Goal: Find specific page/section: Find specific page/section

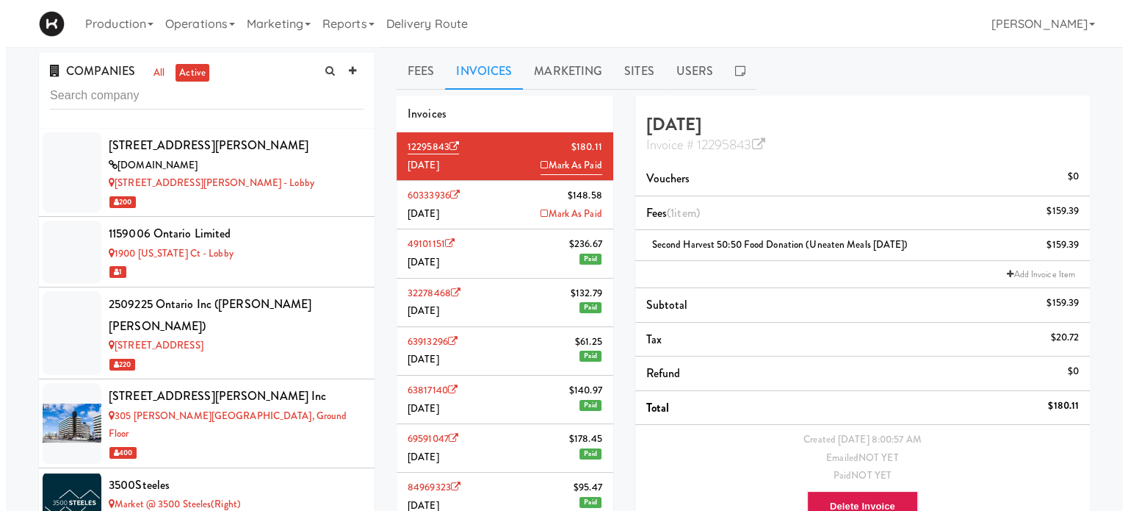
scroll to position [9653, 0]
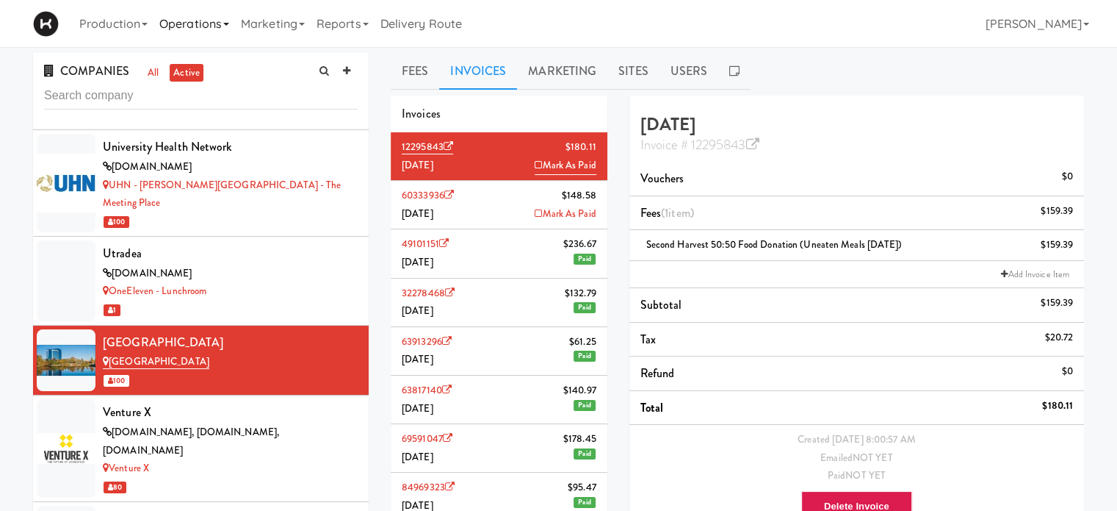
click at [235, 21] on link "Operations" at bounding box center [195, 23] width 82 height 47
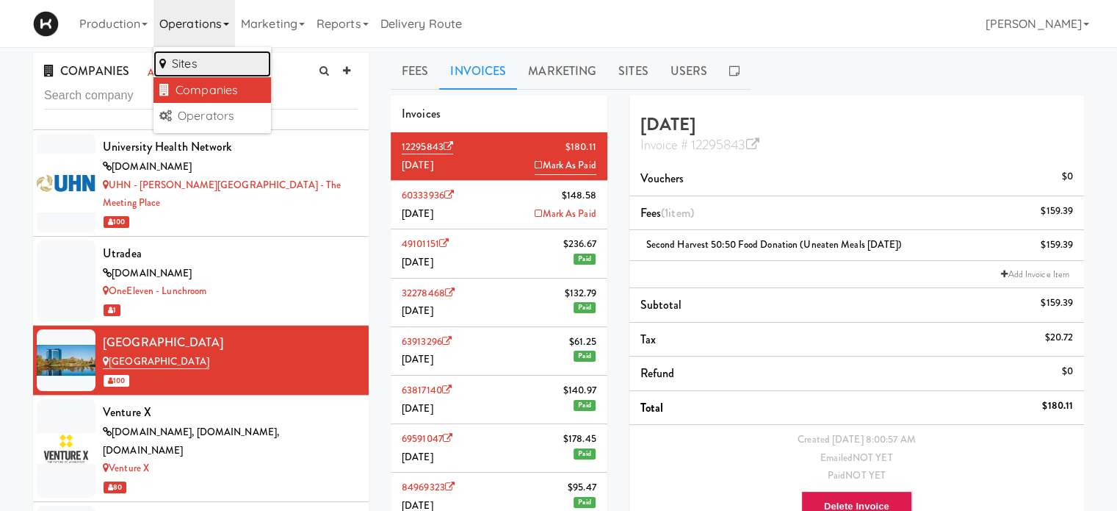
click at [226, 54] on link "Sites" at bounding box center [213, 64] width 118 height 26
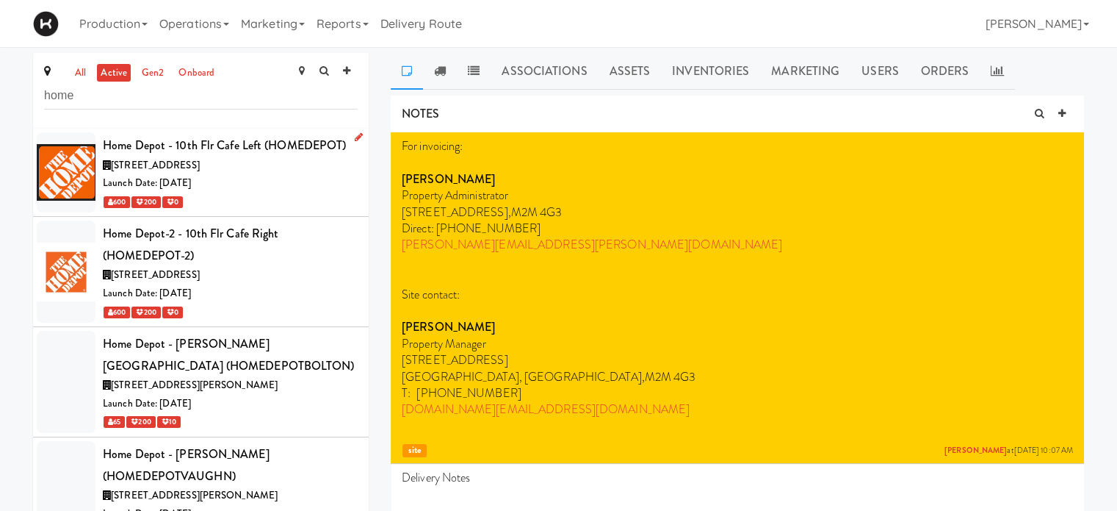
type input "home"
click at [267, 176] on div "Launch Date: [DATE]" at bounding box center [230, 183] width 255 height 18
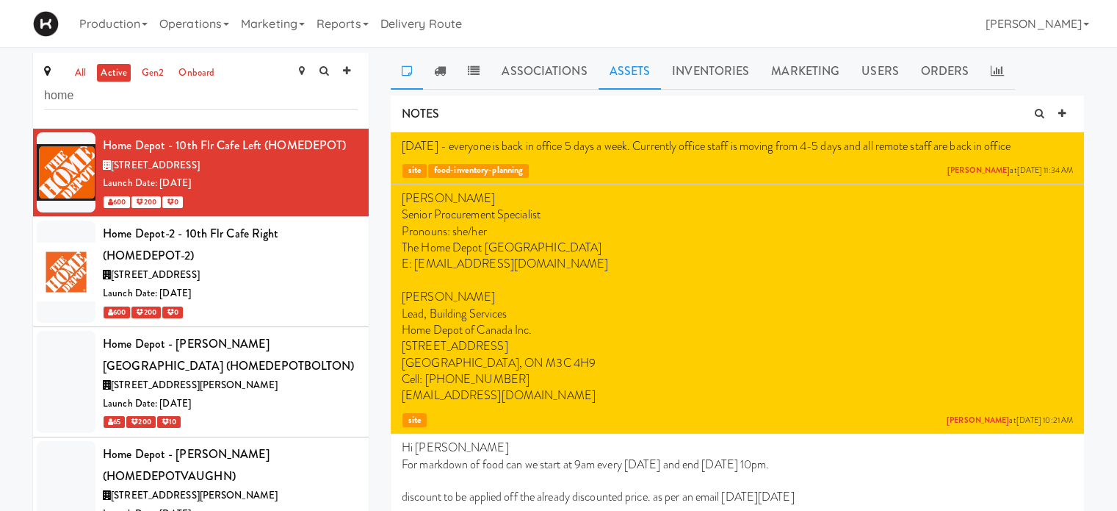
click at [640, 71] on link "Assets" at bounding box center [630, 71] width 63 height 37
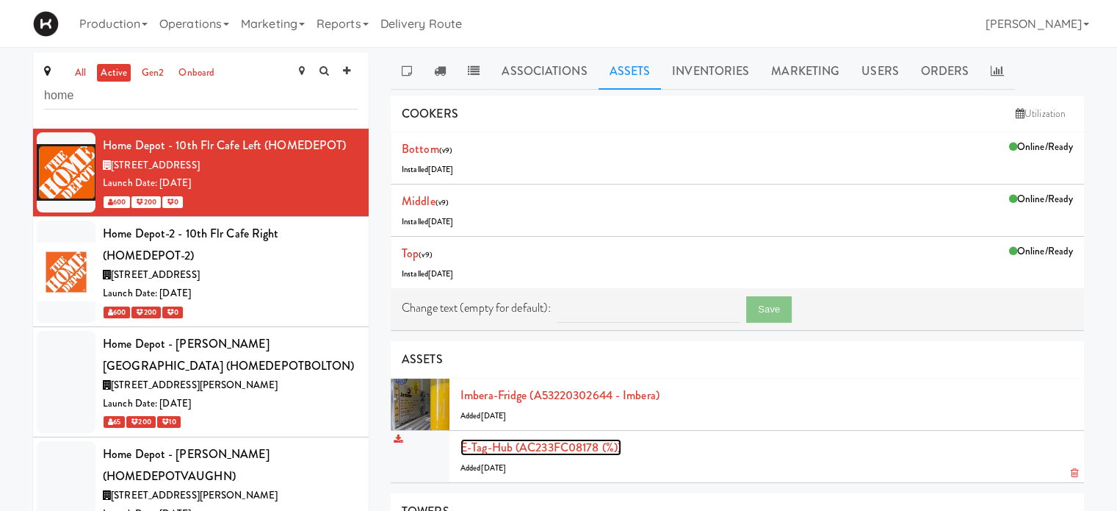
click at [522, 441] on link "E-tag-hub (AC233FC08178 (%))" at bounding box center [541, 447] width 161 height 17
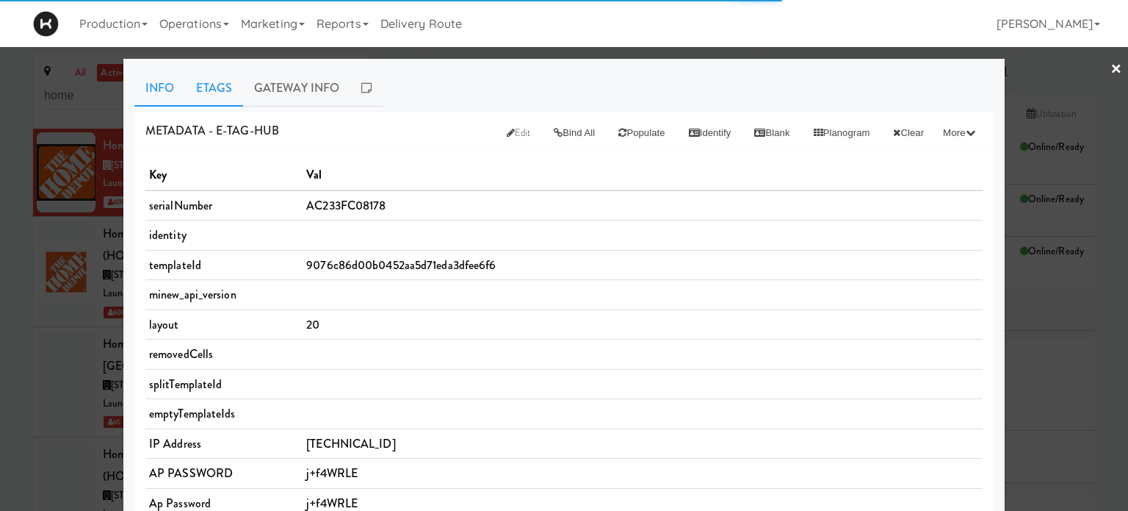
click at [208, 77] on link "Etags" at bounding box center [214, 88] width 58 height 37
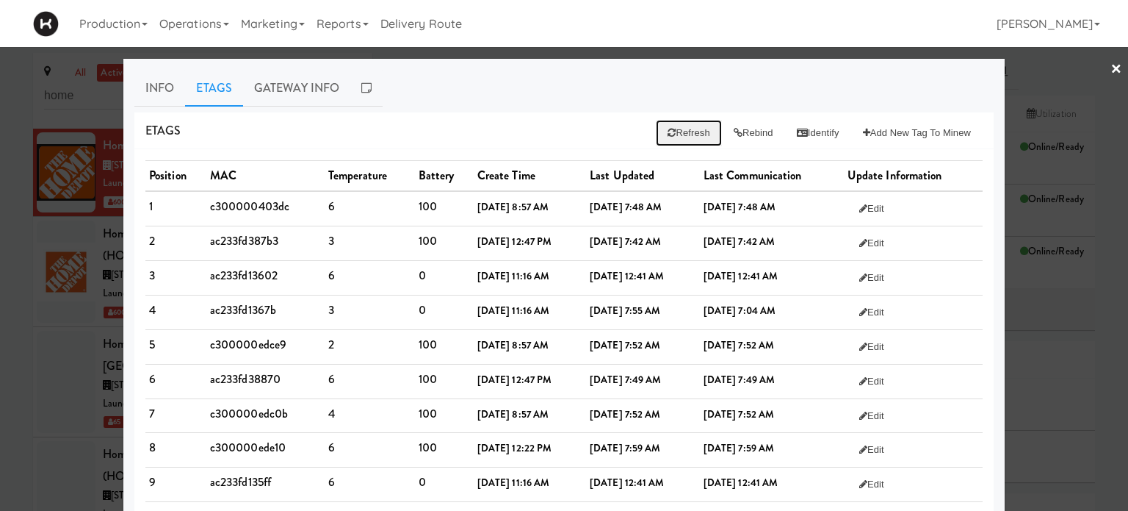
click at [681, 140] on button "Refresh" at bounding box center [688, 133] width 65 height 26
click at [1111, 69] on link "×" at bounding box center [1117, 70] width 12 height 46
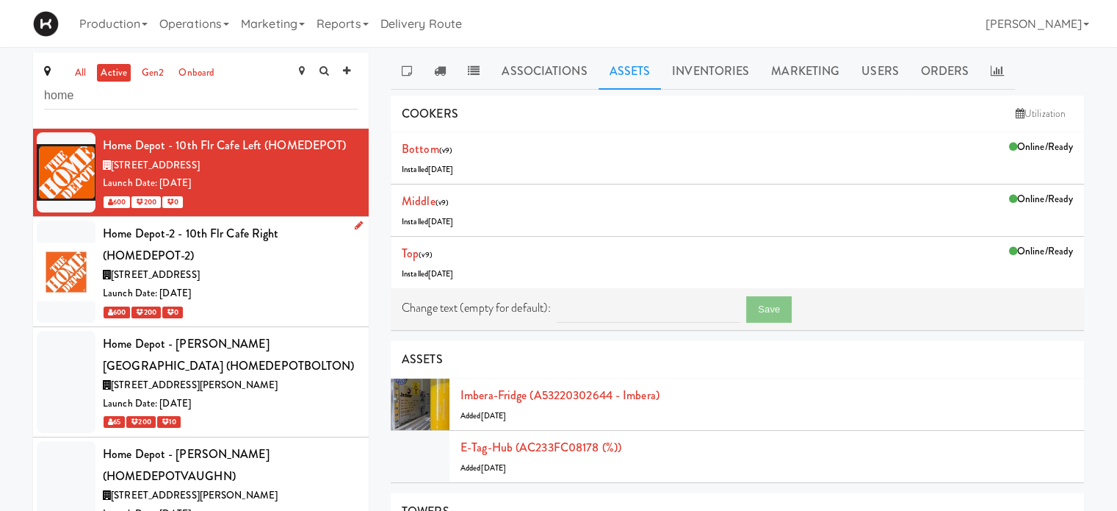
click at [314, 270] on div "[STREET_ADDRESS]" at bounding box center [230, 275] width 255 height 18
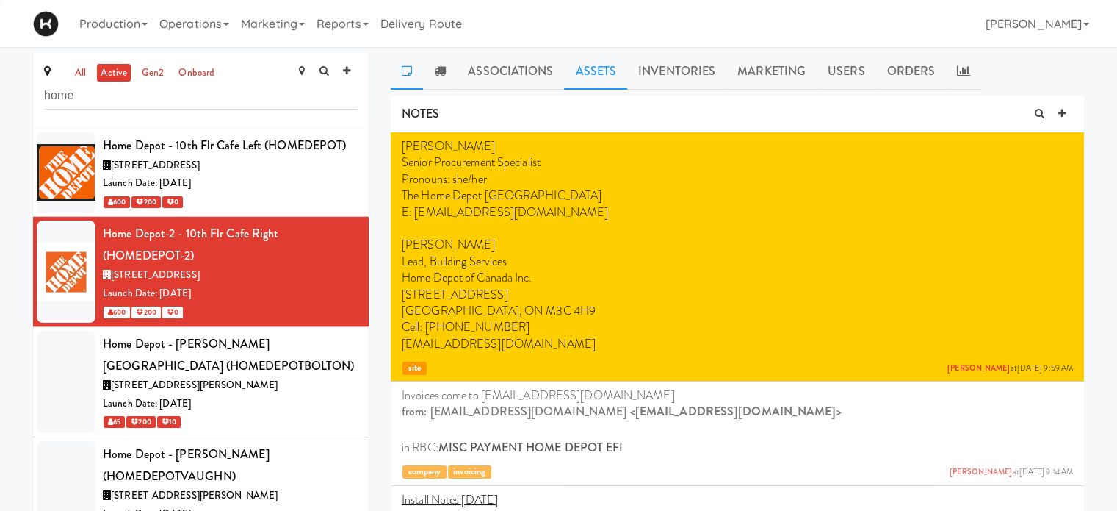
click at [602, 79] on link "Assets" at bounding box center [595, 71] width 63 height 37
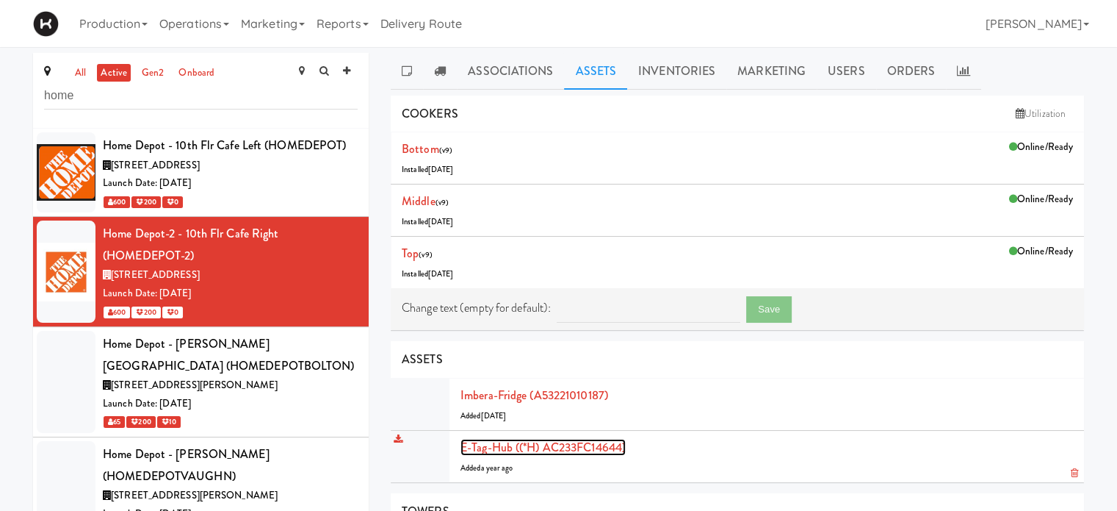
click at [476, 439] on link "E-tag-hub ((*H) AC233FC14644)" at bounding box center [543, 447] width 165 height 17
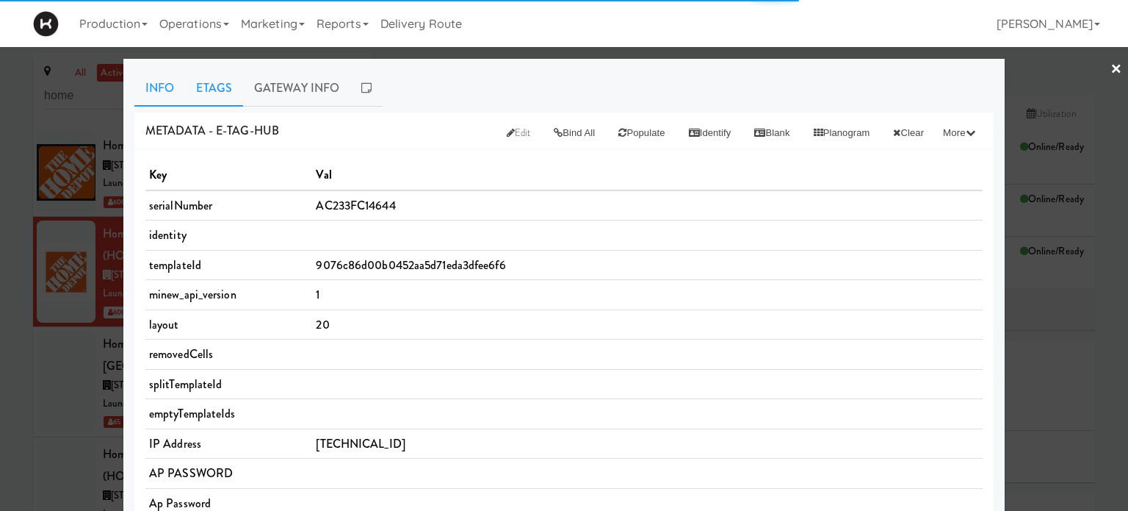
click at [216, 90] on link "Etags" at bounding box center [214, 88] width 58 height 37
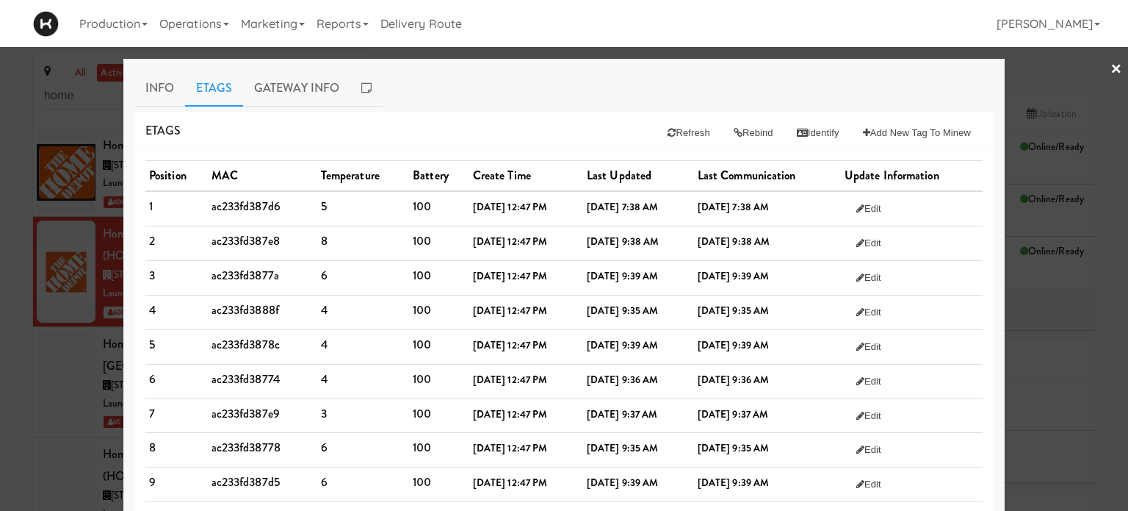
click at [1111, 73] on link "×" at bounding box center [1117, 70] width 12 height 46
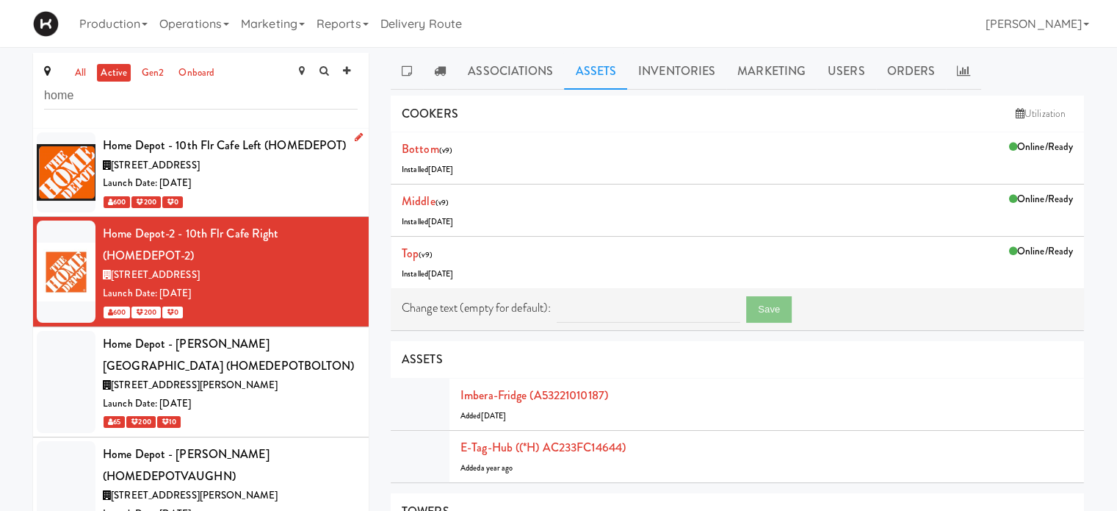
click at [279, 183] on div "Launch Date: [DATE]" at bounding box center [230, 183] width 255 height 18
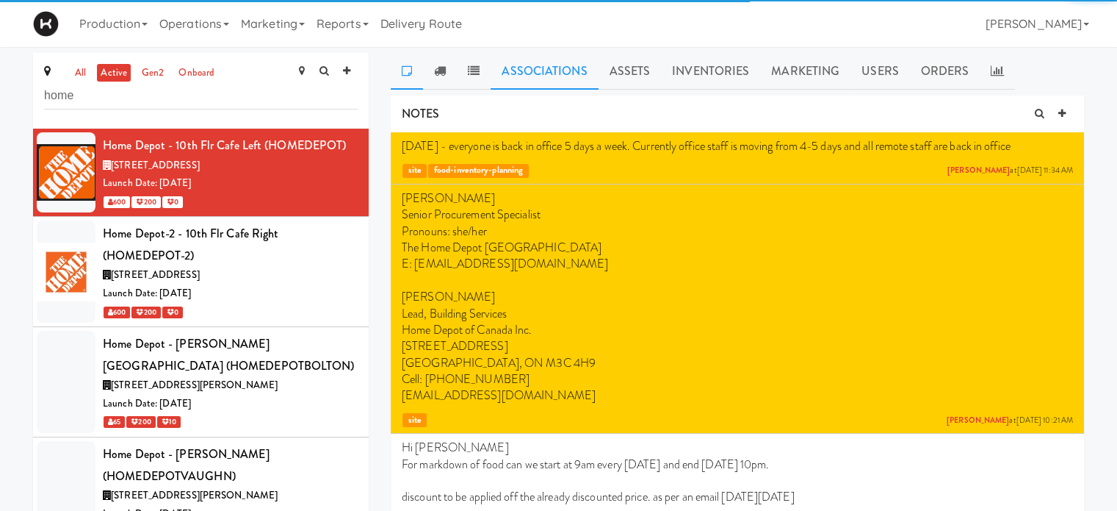
click at [536, 72] on link "Associations" at bounding box center [544, 71] width 107 height 37
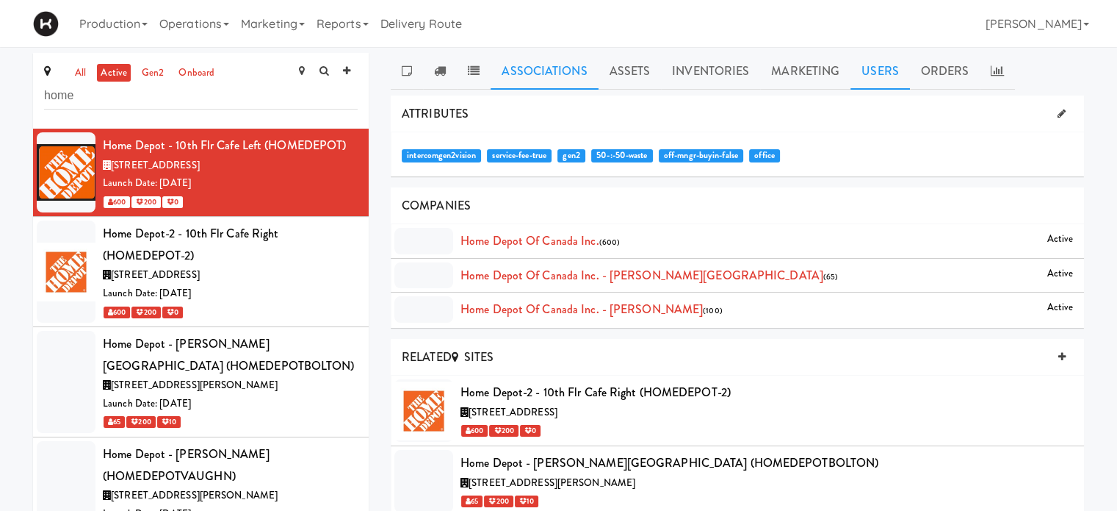
click at [877, 78] on link "Users" at bounding box center [881, 71] width 60 height 37
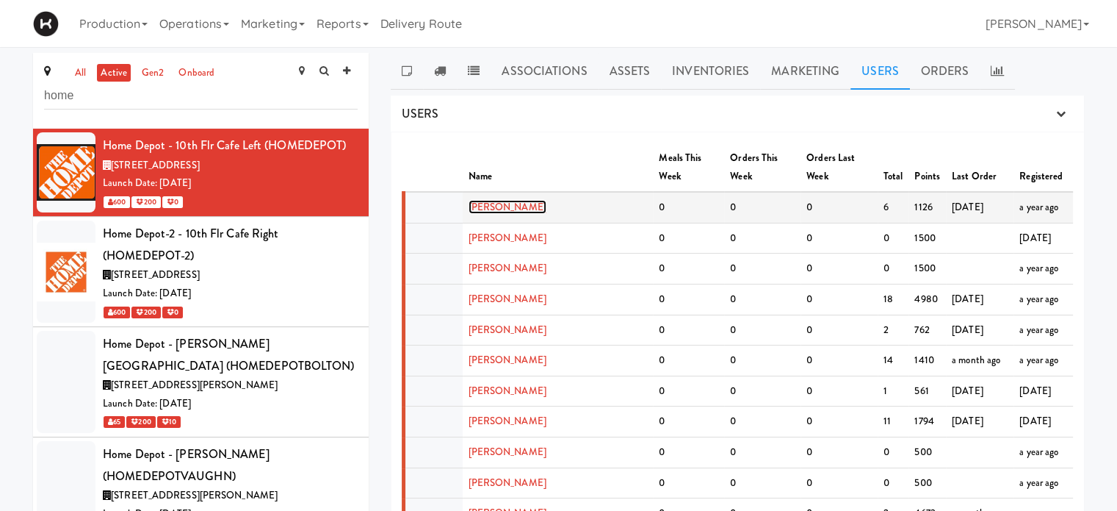
click at [499, 200] on link "[PERSON_NAME]" at bounding box center [508, 207] width 78 height 14
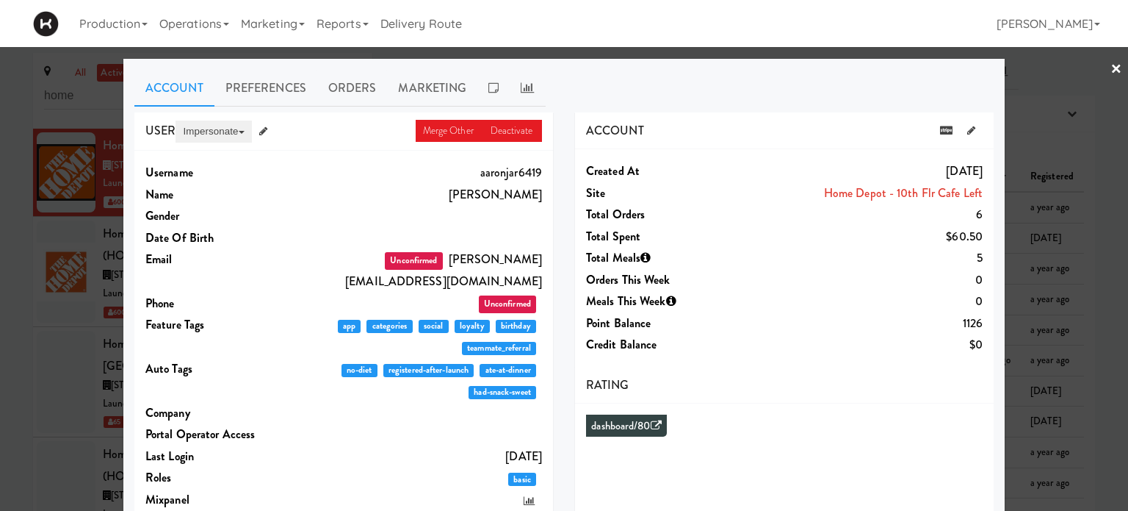
click at [209, 133] on button "Impersonate" at bounding box center [214, 131] width 76 height 22
click at [203, 160] on link "on App" at bounding box center [237, 159] width 123 height 26
click at [1111, 67] on link "×" at bounding box center [1117, 70] width 12 height 46
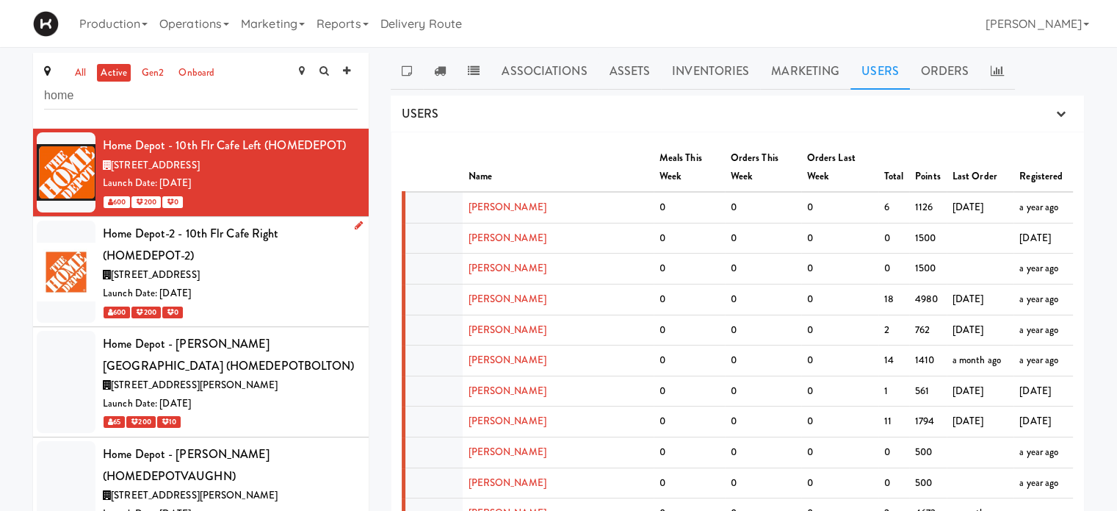
click at [323, 287] on div "Launch Date: [DATE]" at bounding box center [230, 293] width 255 height 18
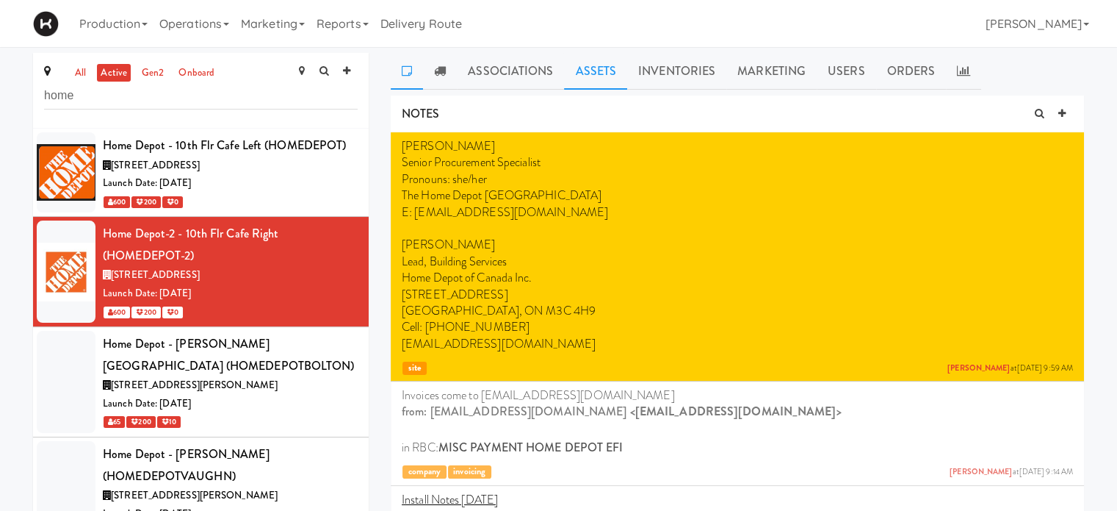
click at [588, 82] on link "Assets" at bounding box center [595, 71] width 63 height 37
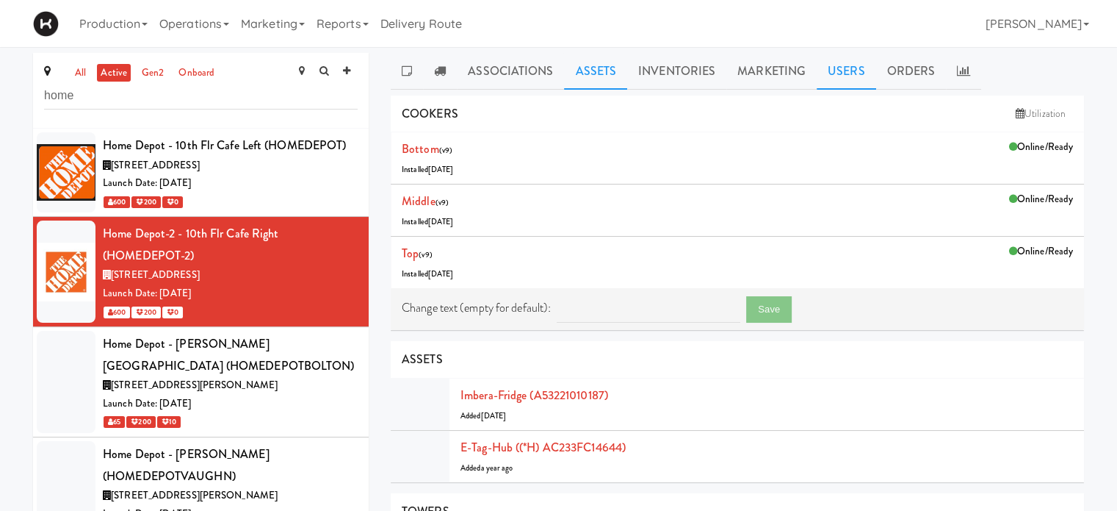
click at [847, 75] on link "Users" at bounding box center [847, 71] width 60 height 37
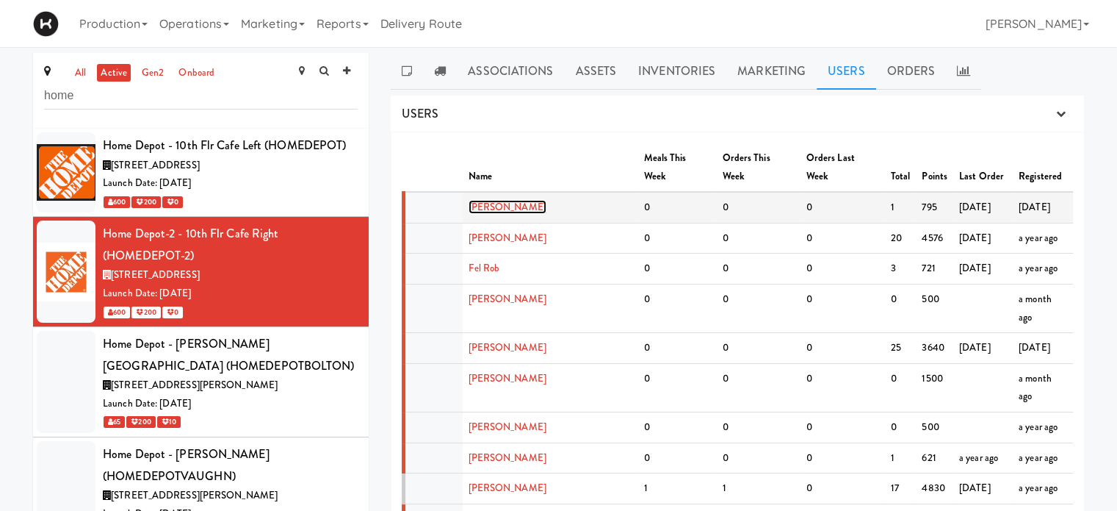
click at [502, 200] on link "[PERSON_NAME]" at bounding box center [508, 207] width 78 height 14
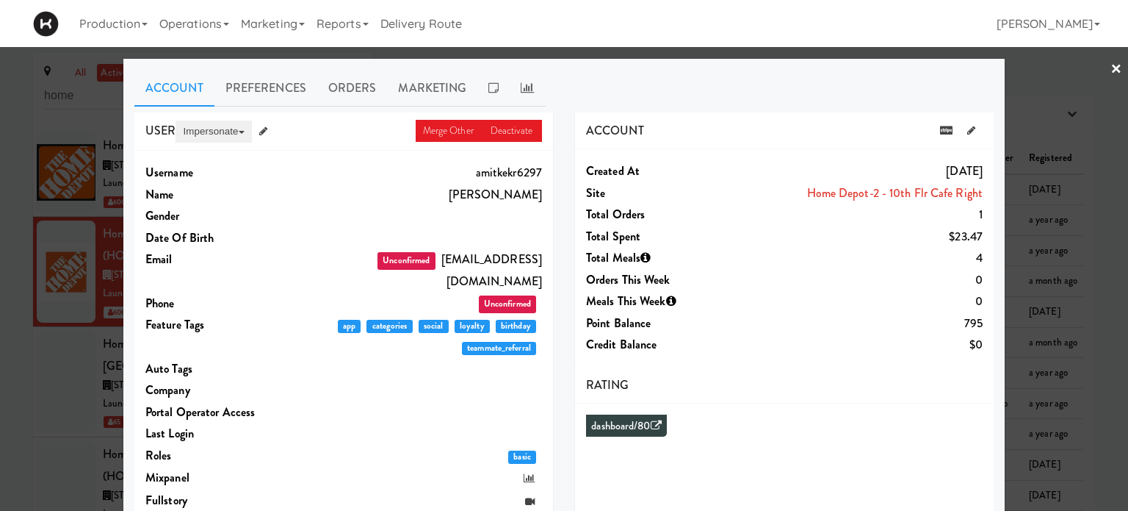
click at [206, 129] on button "Impersonate" at bounding box center [214, 131] width 76 height 22
click at [210, 164] on link "on App" at bounding box center [237, 159] width 123 height 26
click at [1111, 63] on link "×" at bounding box center [1117, 70] width 12 height 46
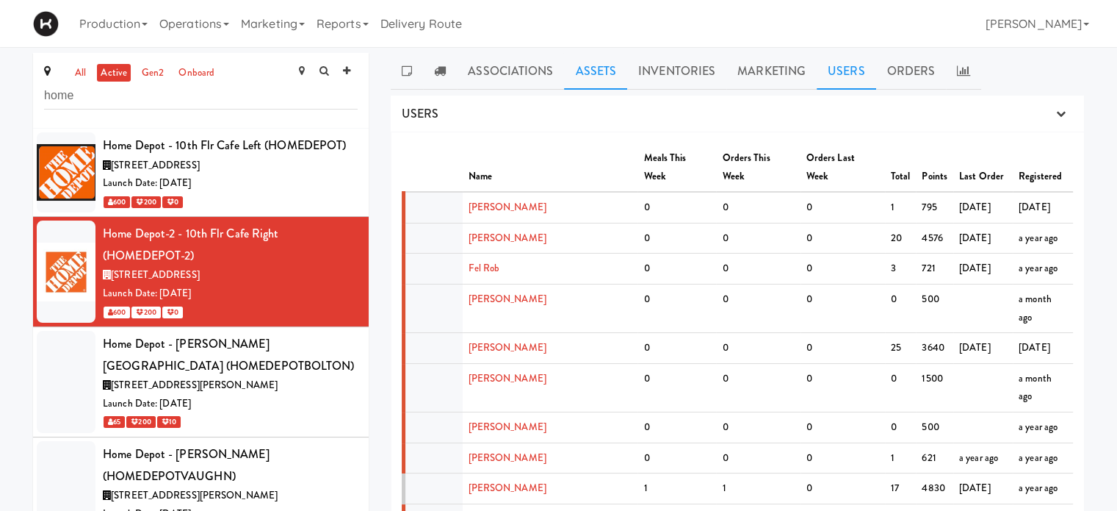
click at [600, 70] on link "Assets" at bounding box center [595, 71] width 63 height 37
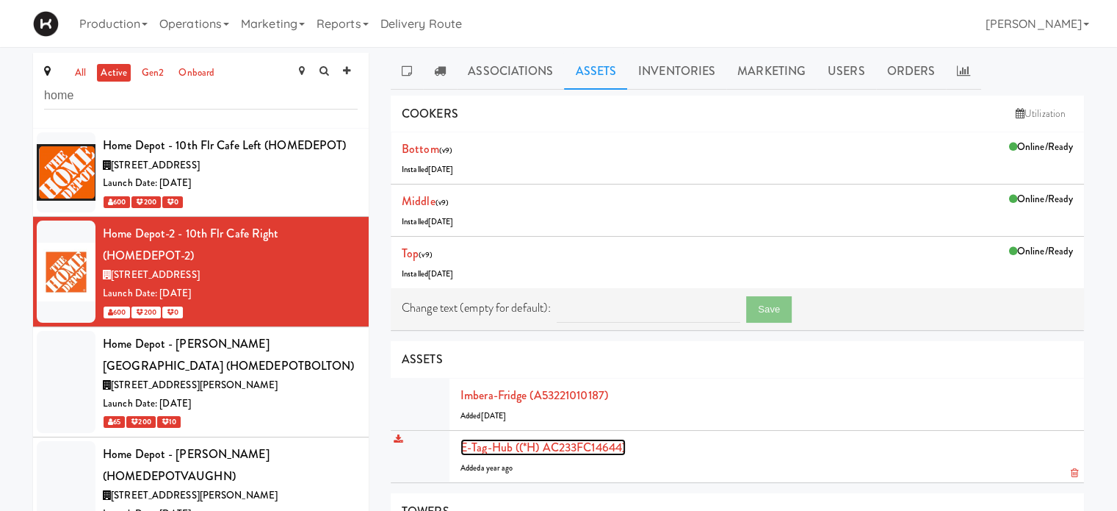
click at [499, 452] on link "E-tag-hub ((*H) AC233FC14644)" at bounding box center [543, 447] width 165 height 17
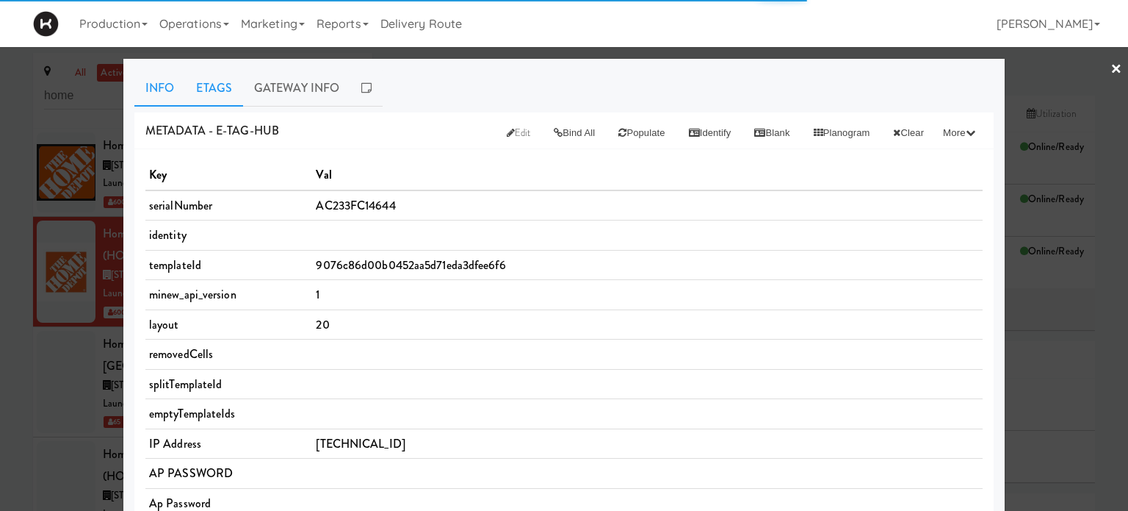
click at [200, 93] on link "Etags" at bounding box center [214, 88] width 58 height 37
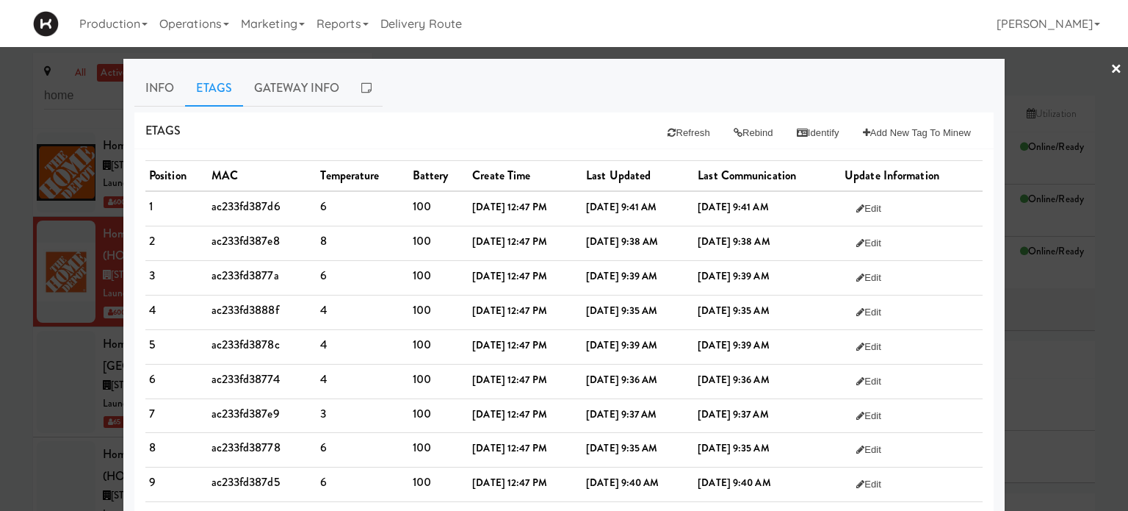
click at [1111, 67] on link "×" at bounding box center [1117, 70] width 12 height 46
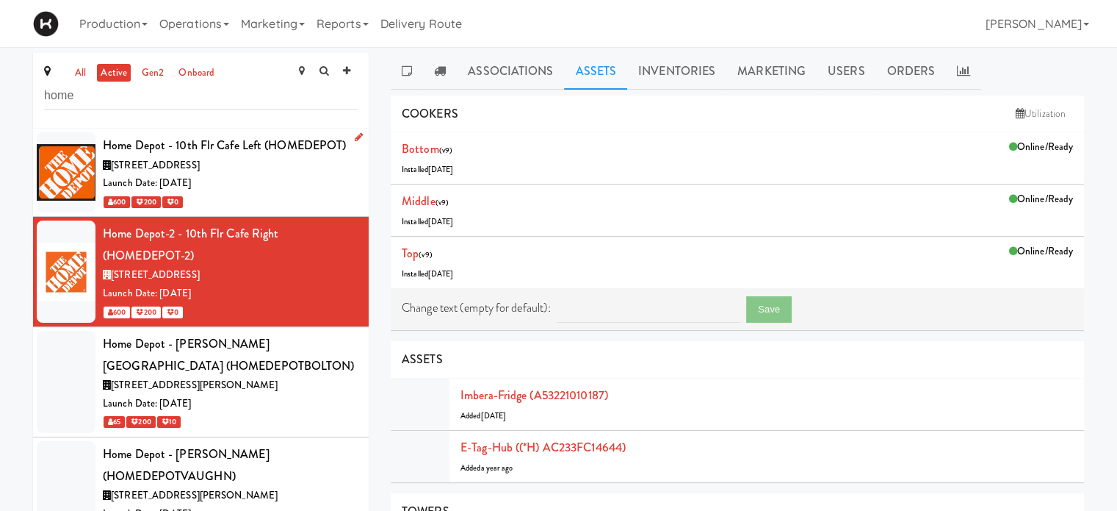
click at [237, 185] on div "Launch Date: [DATE]" at bounding box center [230, 183] width 255 height 18
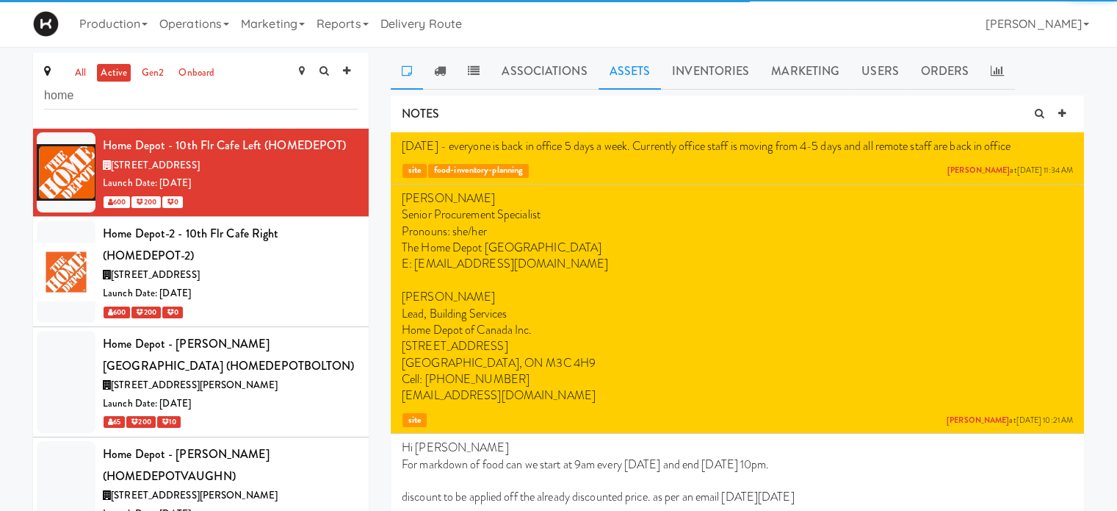
click at [641, 73] on link "Assets" at bounding box center [630, 71] width 63 height 37
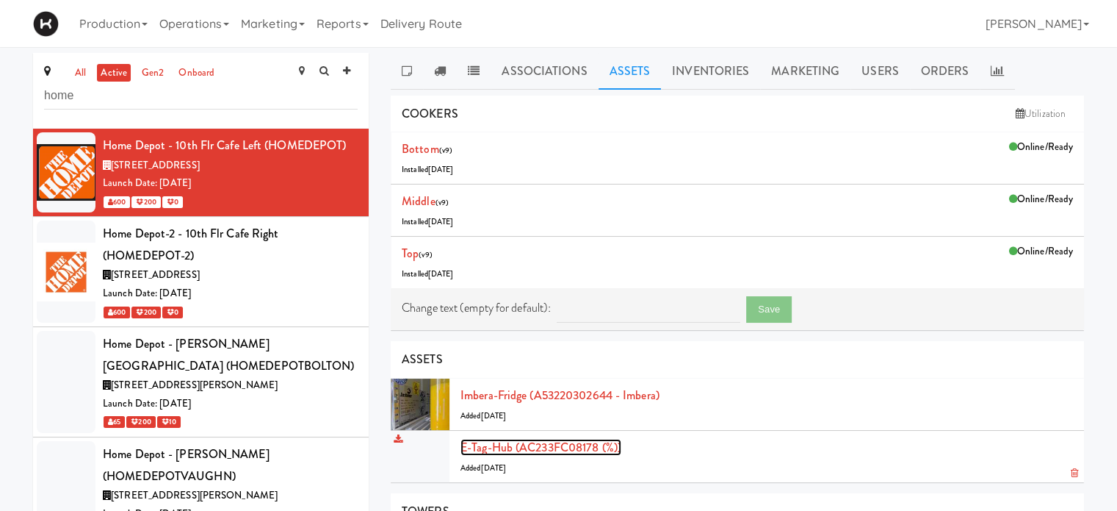
click at [491, 441] on link "E-tag-hub (AC233FC08178 (%))" at bounding box center [541, 447] width 161 height 17
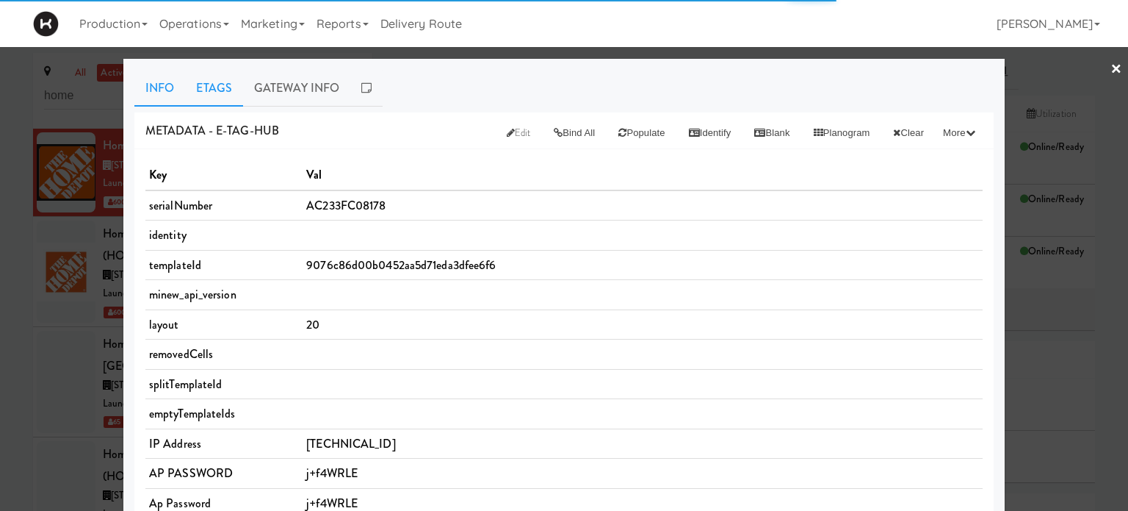
click at [203, 82] on link "Etags" at bounding box center [214, 88] width 58 height 37
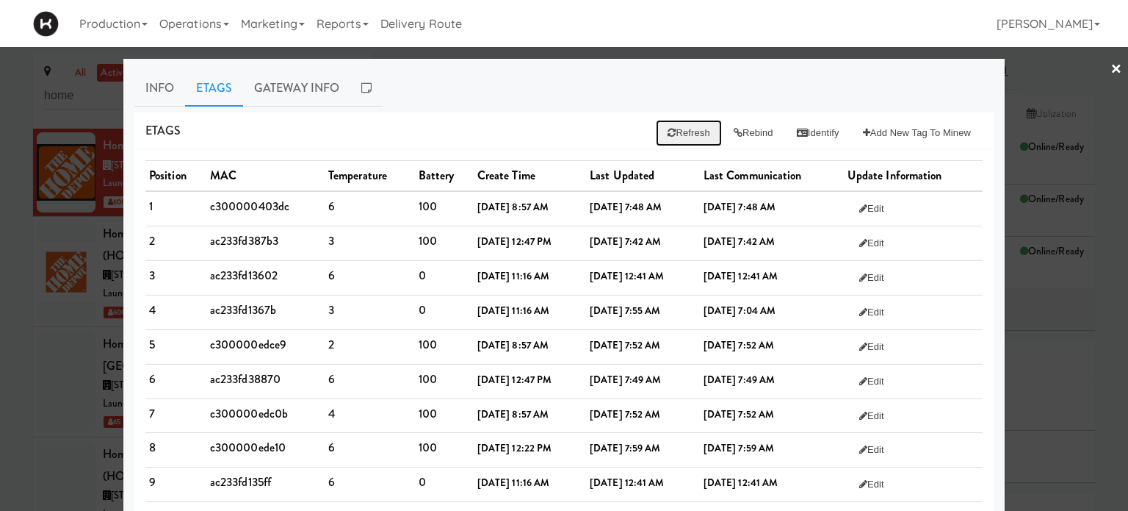
click at [698, 136] on button "Refresh" at bounding box center [688, 133] width 65 height 26
click at [1049, 88] on div at bounding box center [564, 255] width 1128 height 511
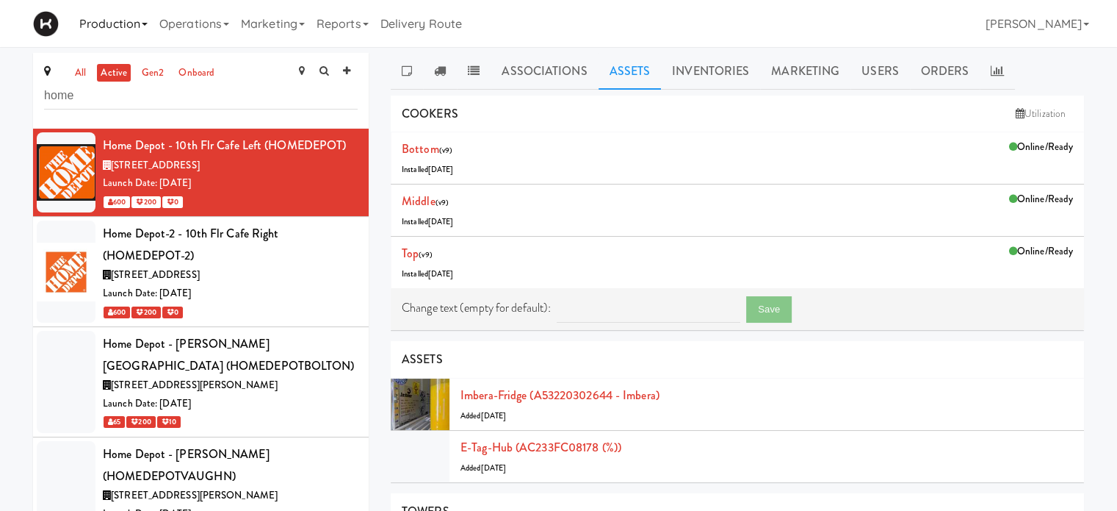
click at [115, 29] on link "Production" at bounding box center [113, 23] width 80 height 47
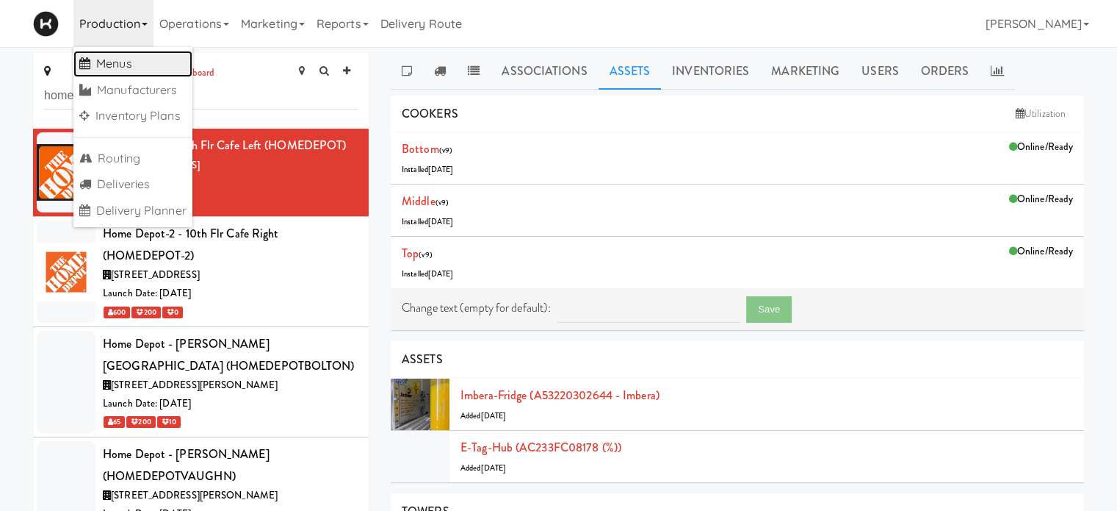
click at [119, 61] on link "Menus" at bounding box center [132, 64] width 119 height 26
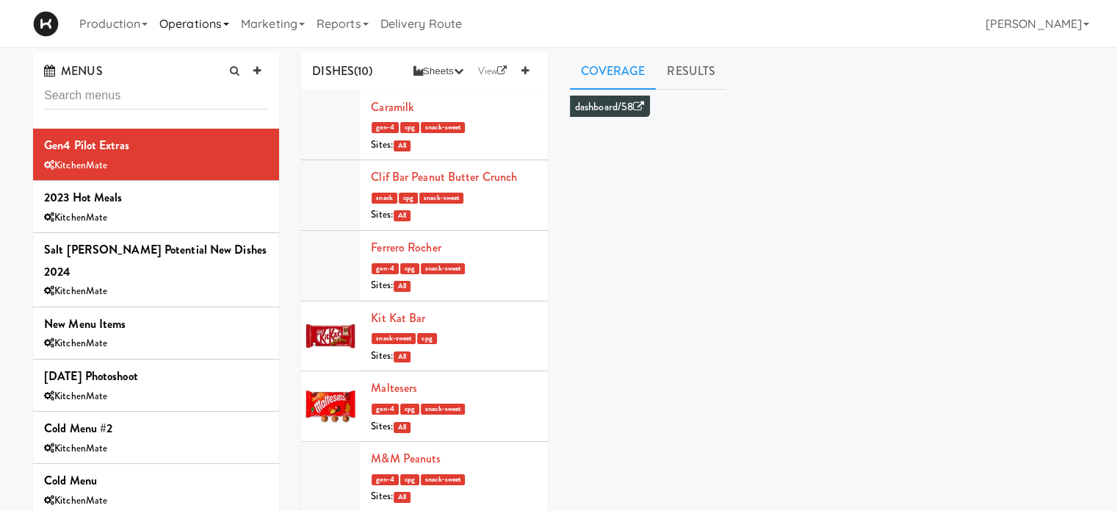
click at [215, 26] on link "Operations" at bounding box center [195, 23] width 82 height 47
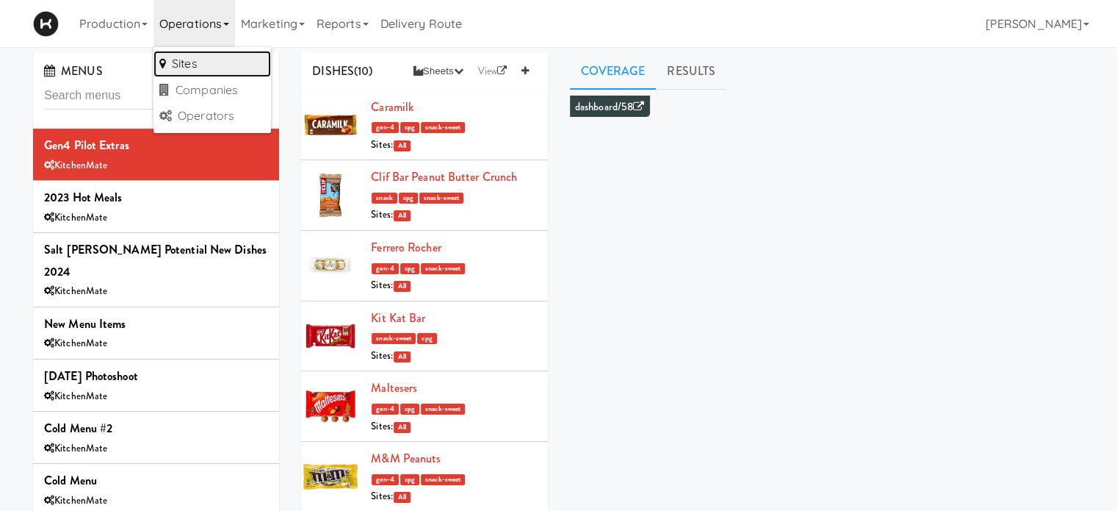
click at [206, 62] on link "Sites" at bounding box center [213, 64] width 118 height 26
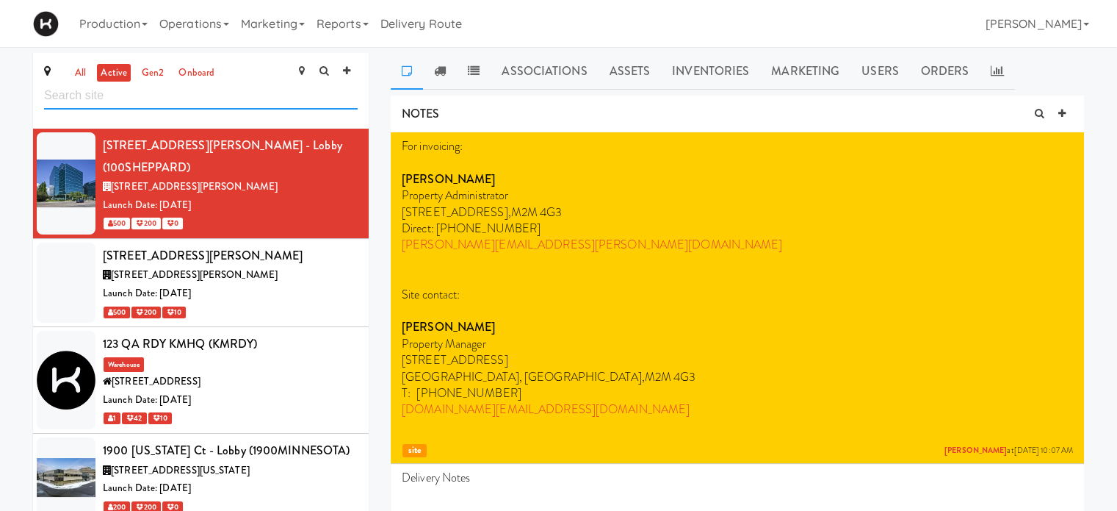
click at [228, 98] on input "text" at bounding box center [201, 95] width 314 height 27
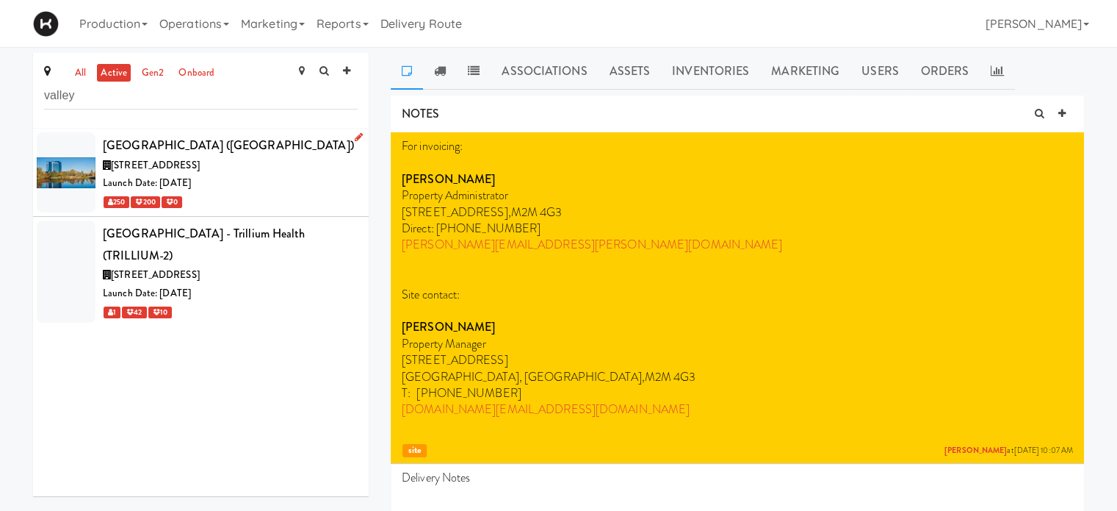
click at [304, 170] on div "[STREET_ADDRESS]" at bounding box center [230, 165] width 255 height 18
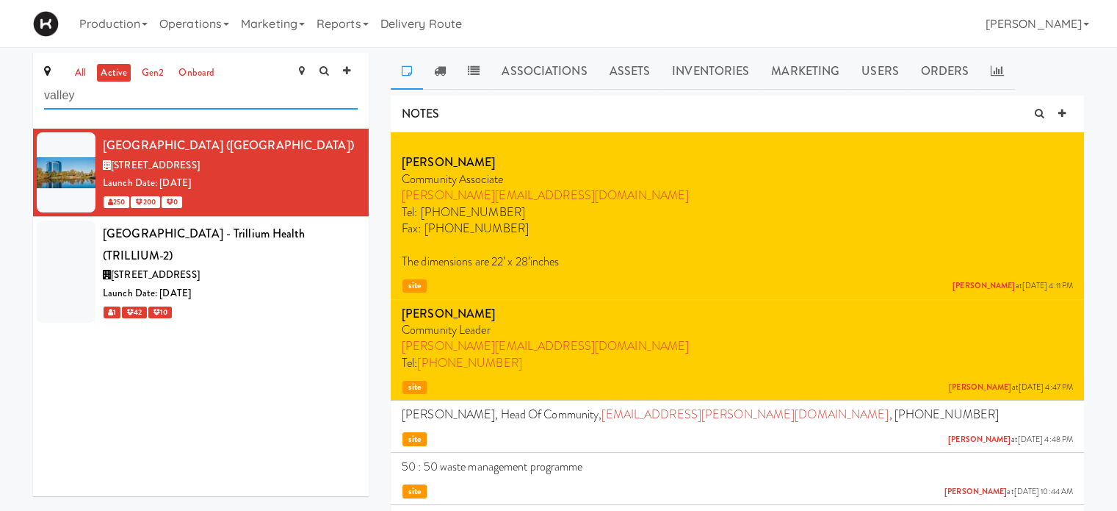
click at [247, 108] on input "valley" at bounding box center [201, 95] width 314 height 27
type input "v"
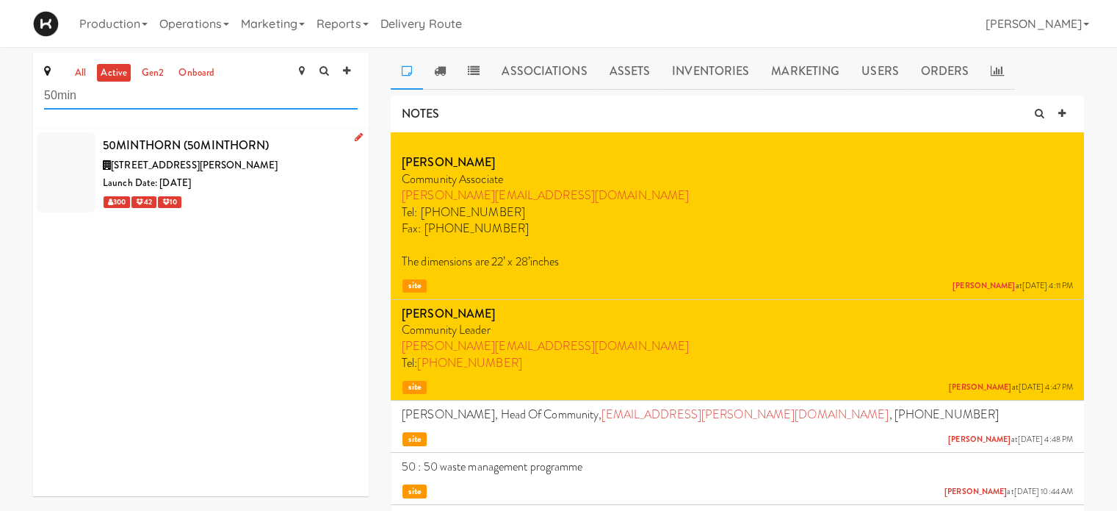
type input "50min"
click at [273, 178] on div "Launch Date: [DATE]" at bounding box center [230, 183] width 255 height 18
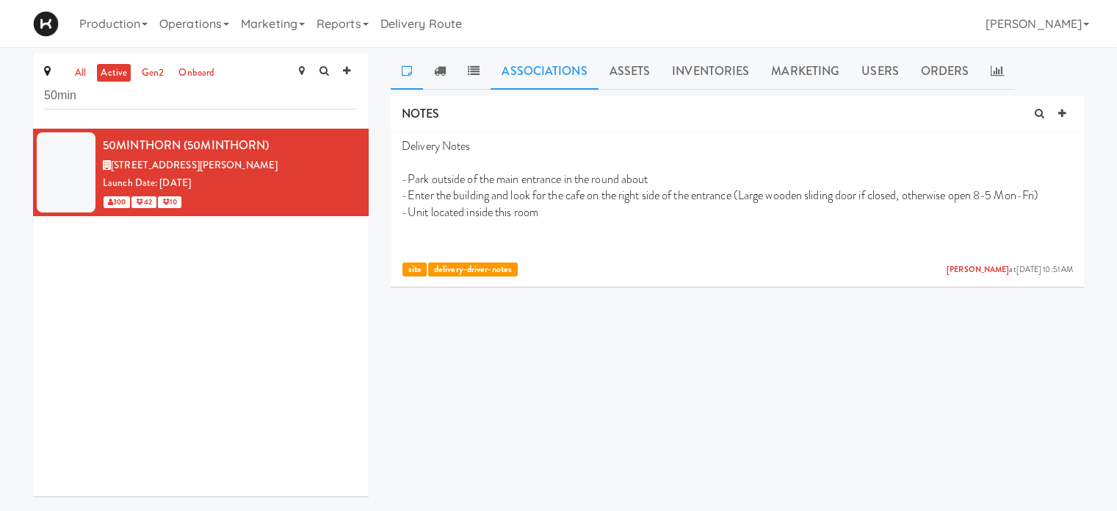
click at [558, 71] on link "Associations" at bounding box center [544, 71] width 107 height 37
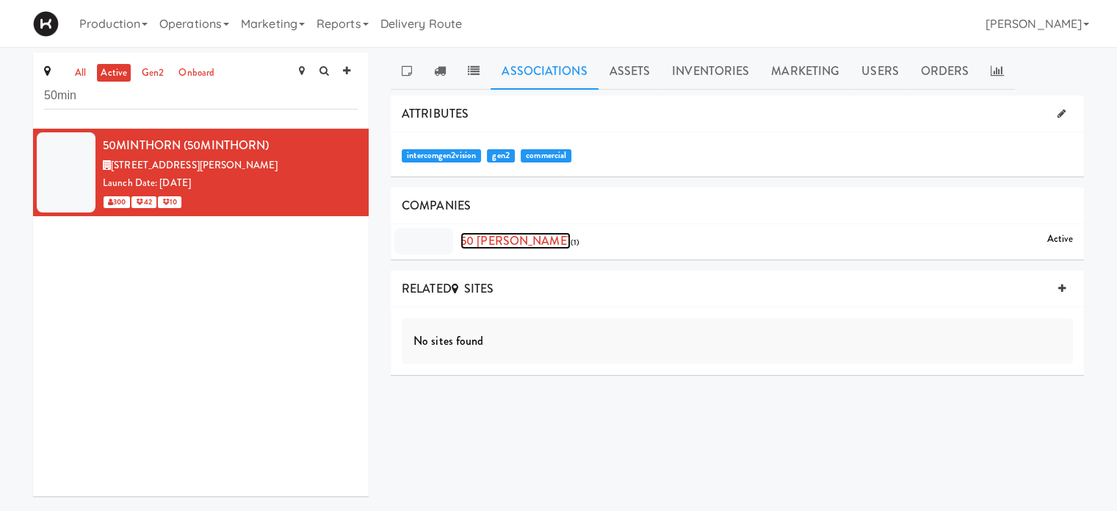
click at [491, 242] on link "50 [PERSON_NAME]" at bounding box center [516, 240] width 110 height 17
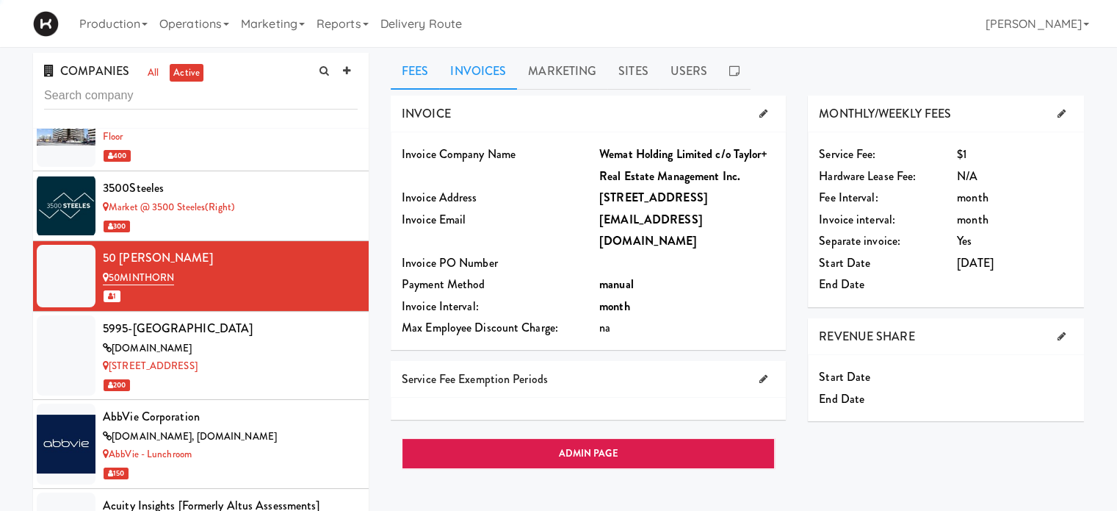
scroll to position [364, 0]
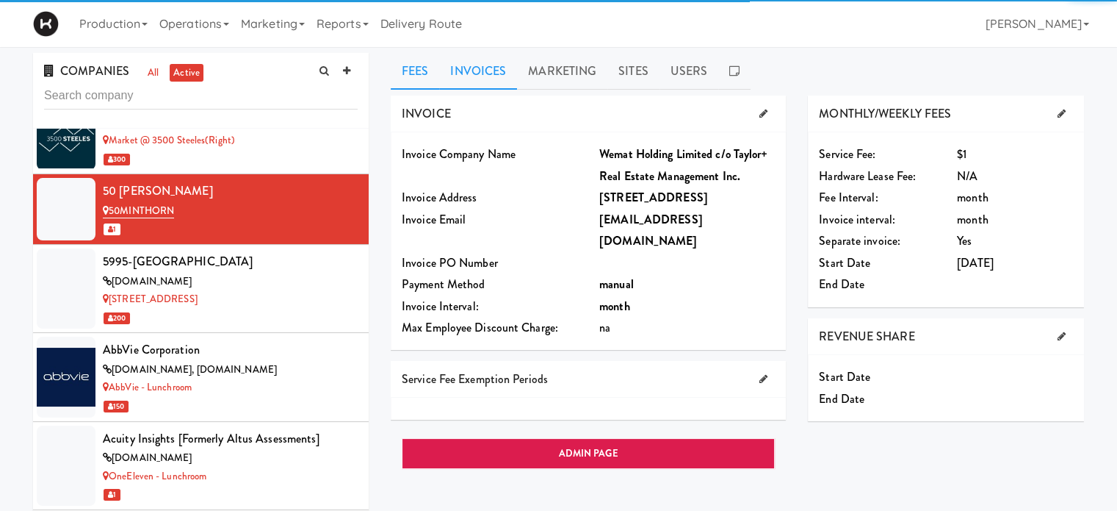
click at [491, 87] on link "Invoices" at bounding box center [478, 71] width 78 height 37
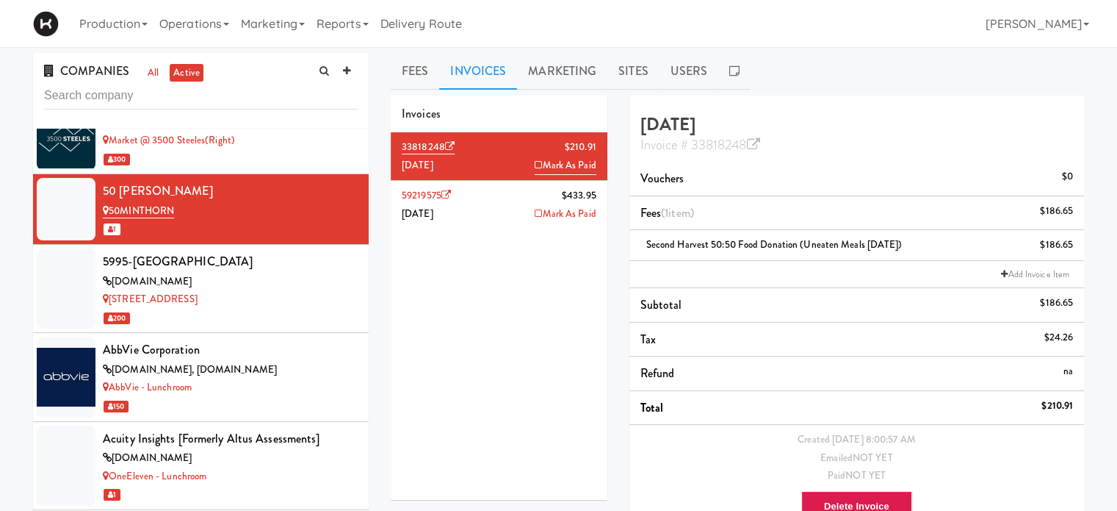
click at [477, 215] on li "59219575 $433.95 [DATE] Mark As Paid" at bounding box center [499, 205] width 217 height 48
